Goal: Find specific page/section: Find specific page/section

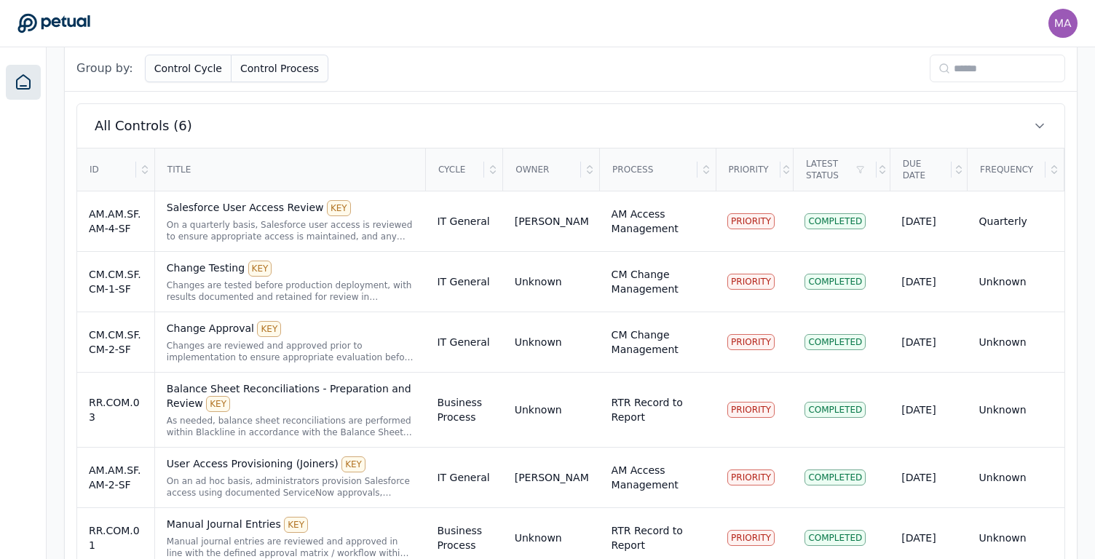
scroll to position [489, 0]
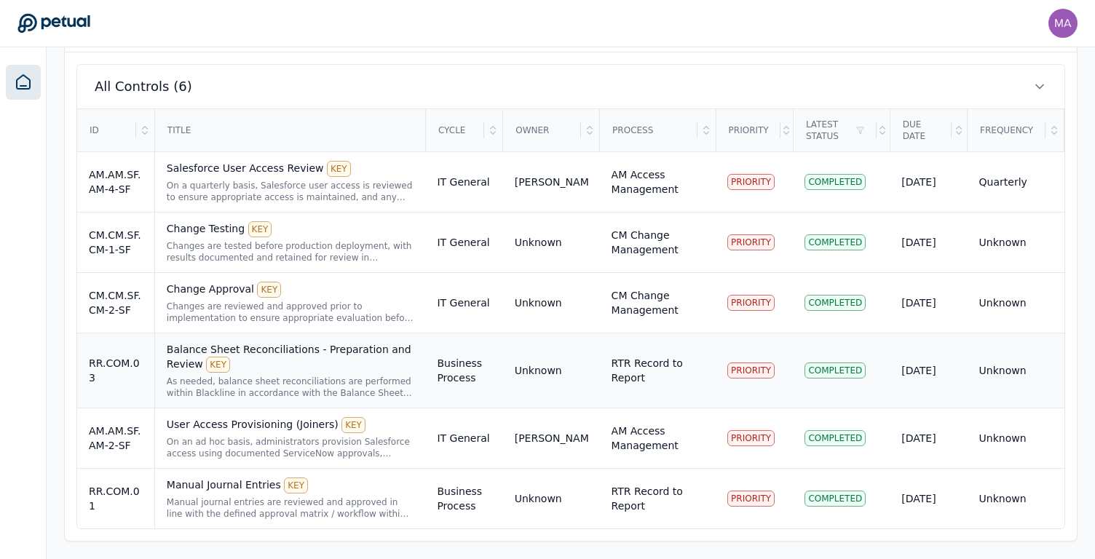
click at [299, 369] on div "Balance Sheet Reconciliations - Preparation and Review KEY" at bounding box center [290, 357] width 247 height 31
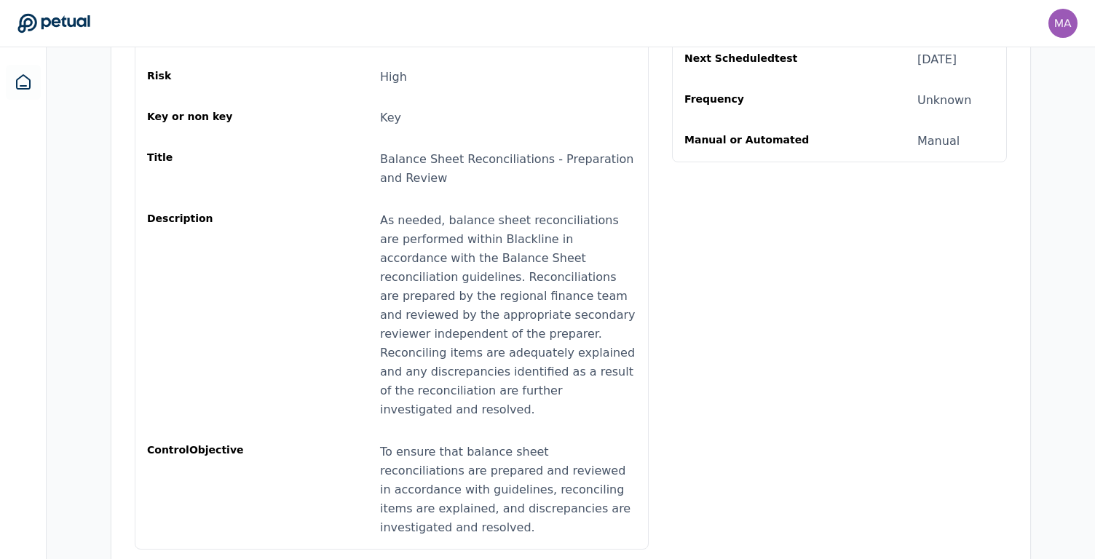
scroll to position [17, 0]
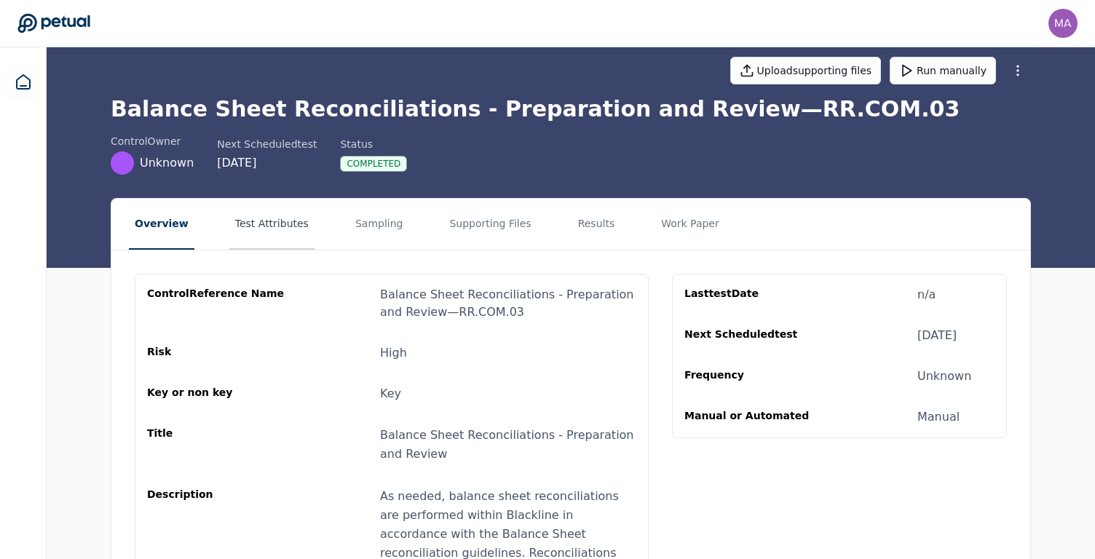
click at [242, 218] on button "Test Attributes" at bounding box center [271, 224] width 85 height 51
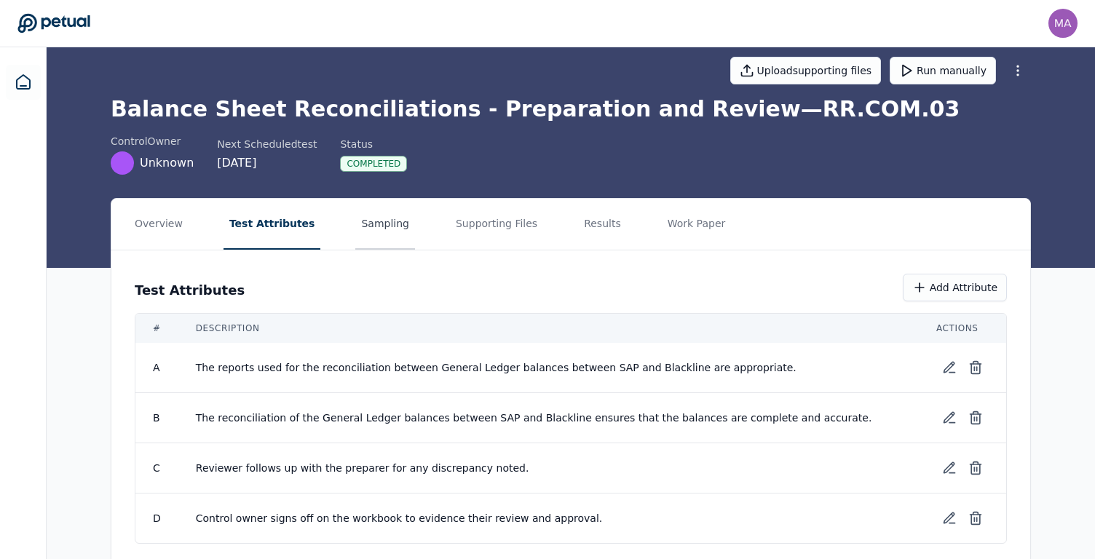
click at [370, 228] on button "Sampling" at bounding box center [385, 224] width 60 height 51
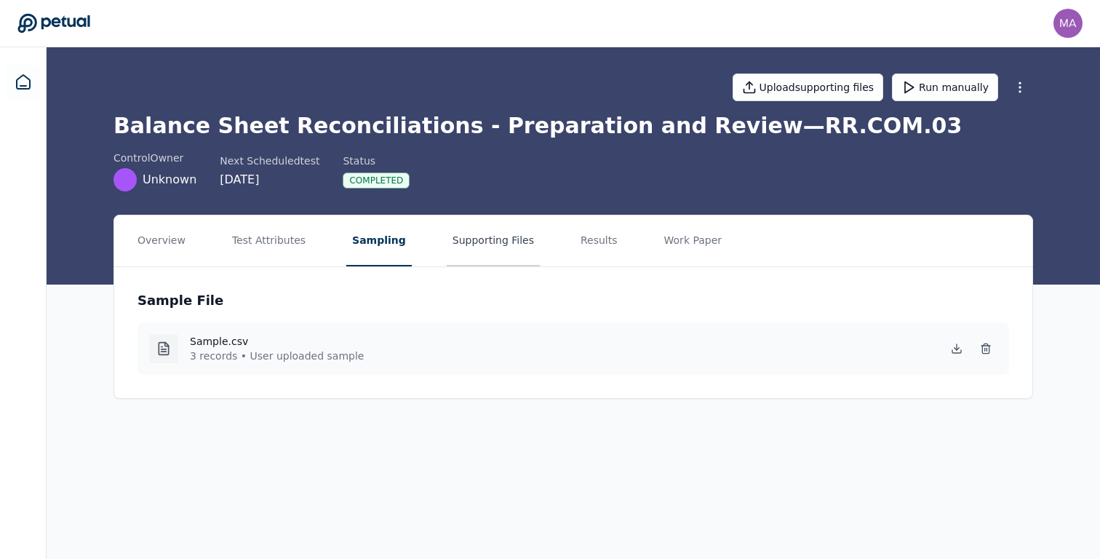
click at [484, 238] on button "Supporting Files" at bounding box center [493, 240] width 93 height 51
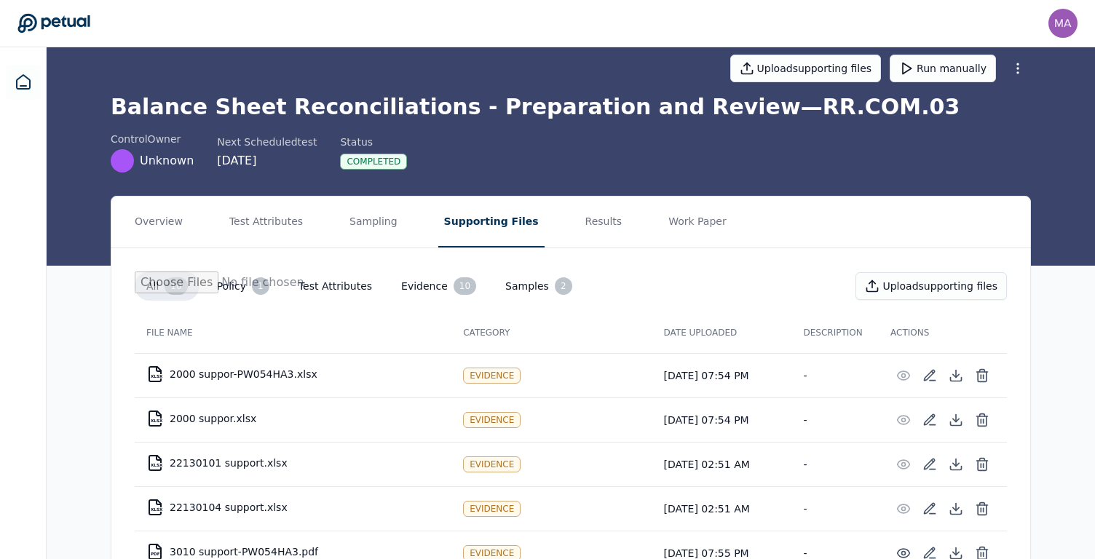
scroll to position [15, 0]
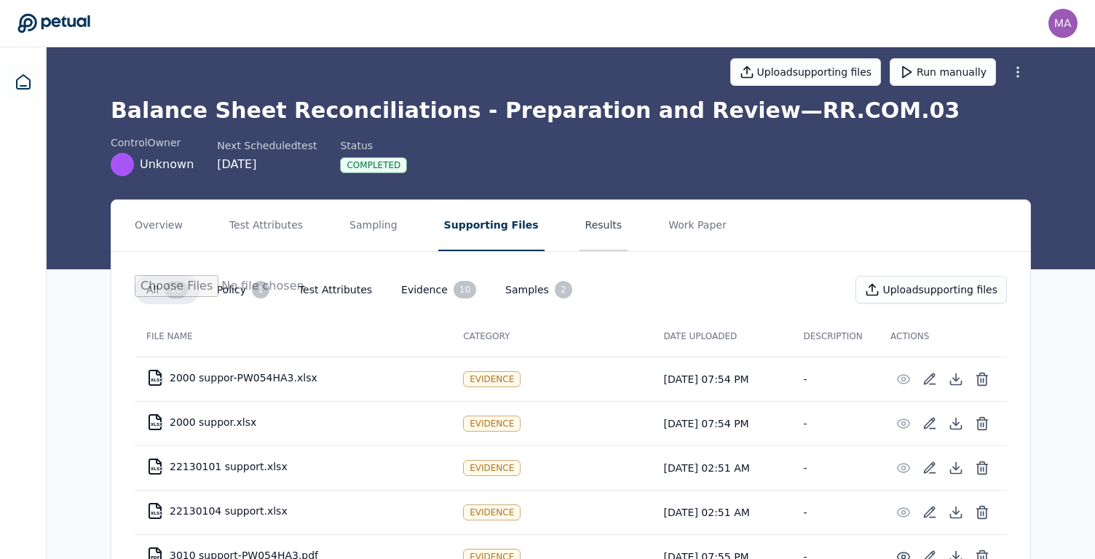
click at [583, 226] on button "Results" at bounding box center [603, 225] width 49 height 51
